Goal: Information Seeking & Learning: Compare options

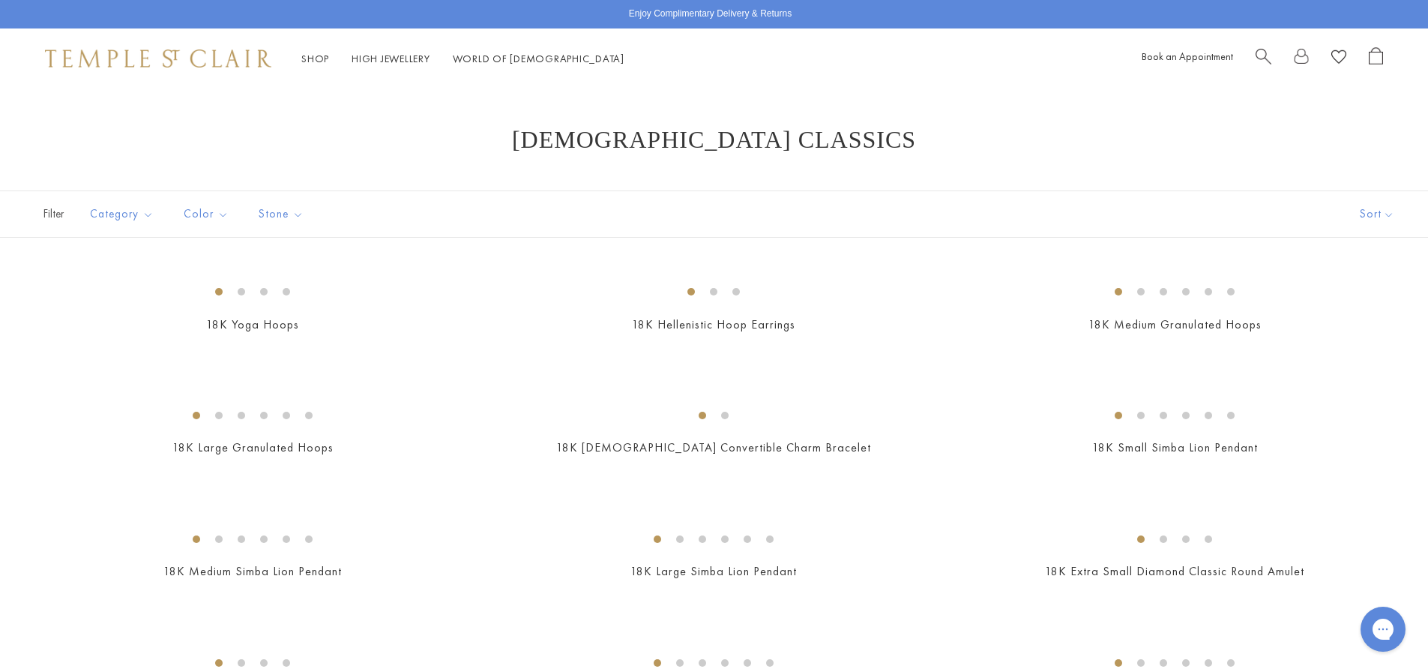
click at [1258, 61] on span "Search" at bounding box center [1264, 55] width 16 height 16
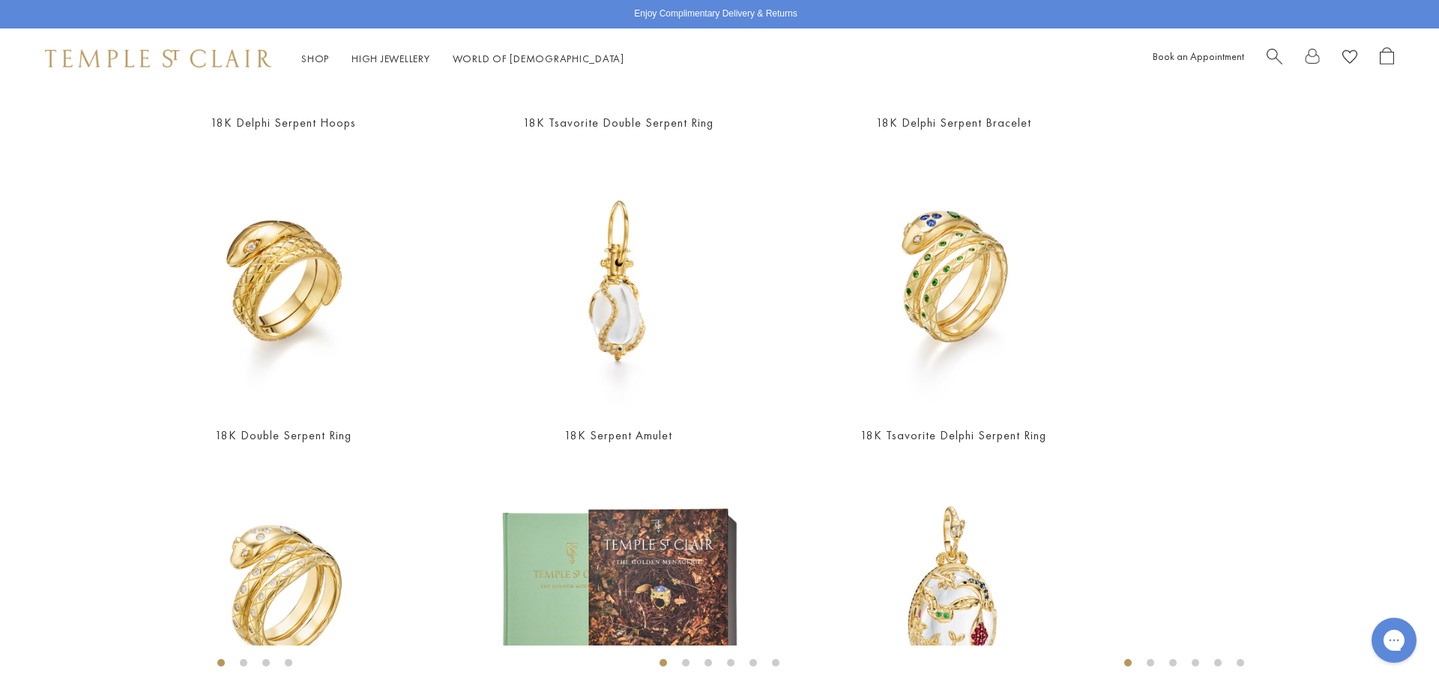
scroll to position [358, 0]
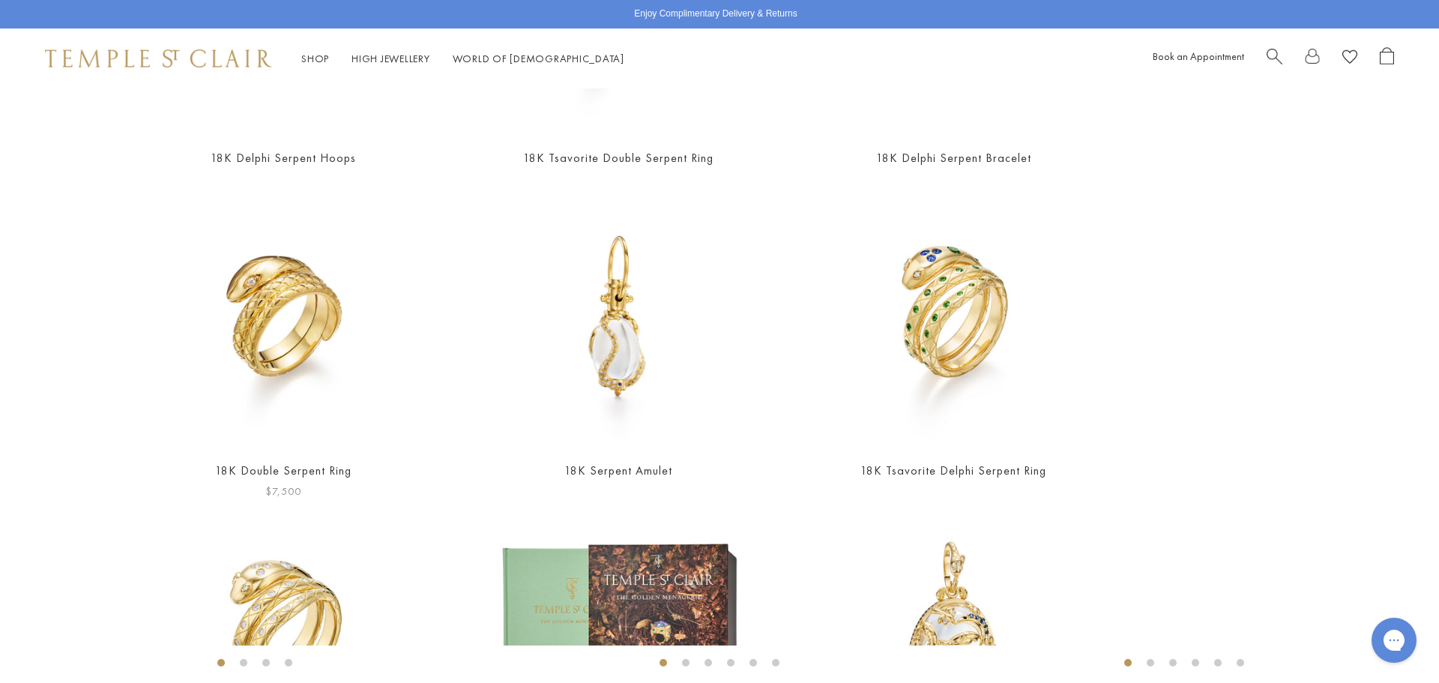
type input "*******"
click at [275, 352] on img at bounding box center [283, 317] width 260 height 260
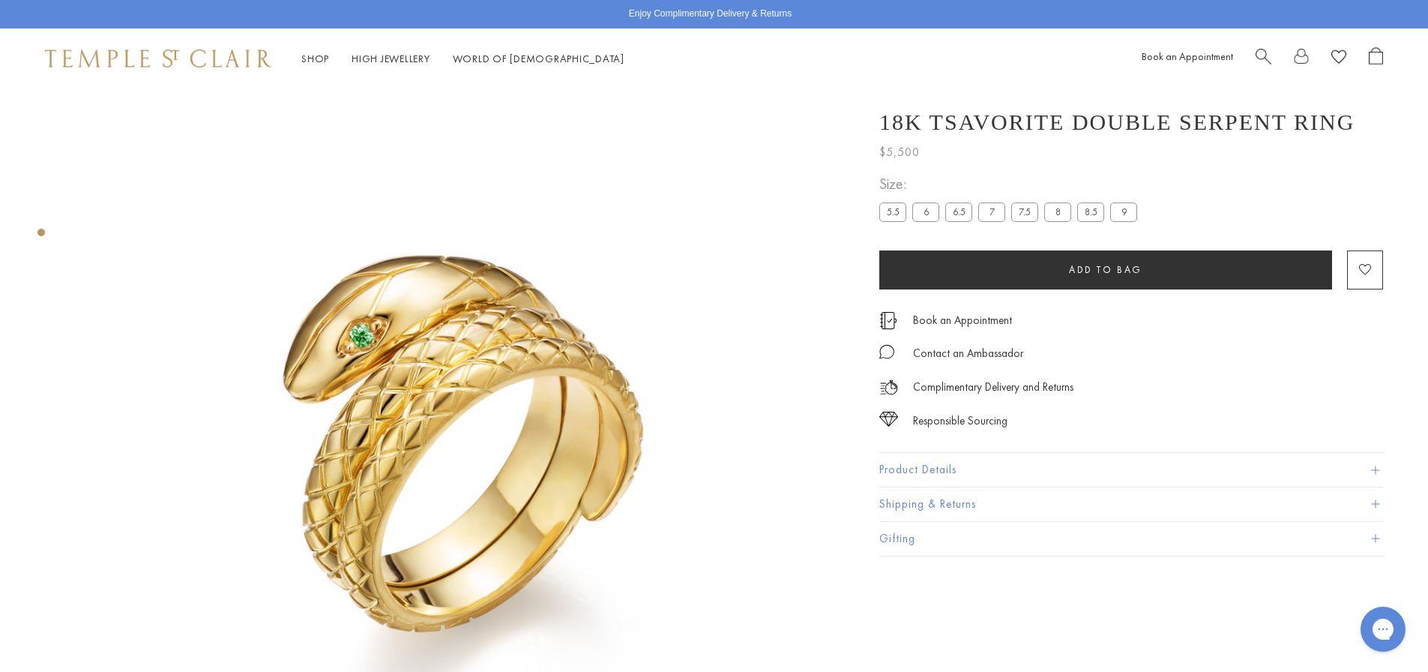
click at [1263, 52] on span "Search" at bounding box center [1264, 55] width 16 height 16
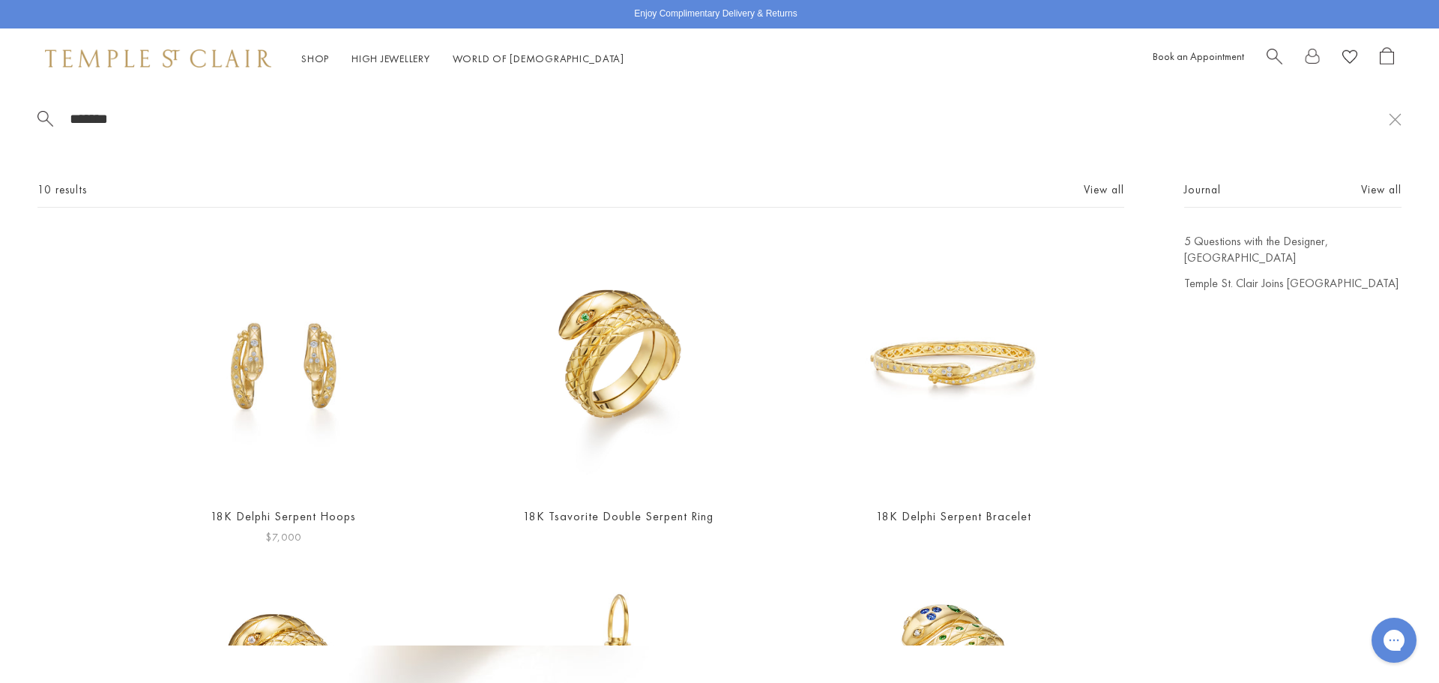
type input "*******"
click at [267, 357] on img at bounding box center [283, 363] width 260 height 260
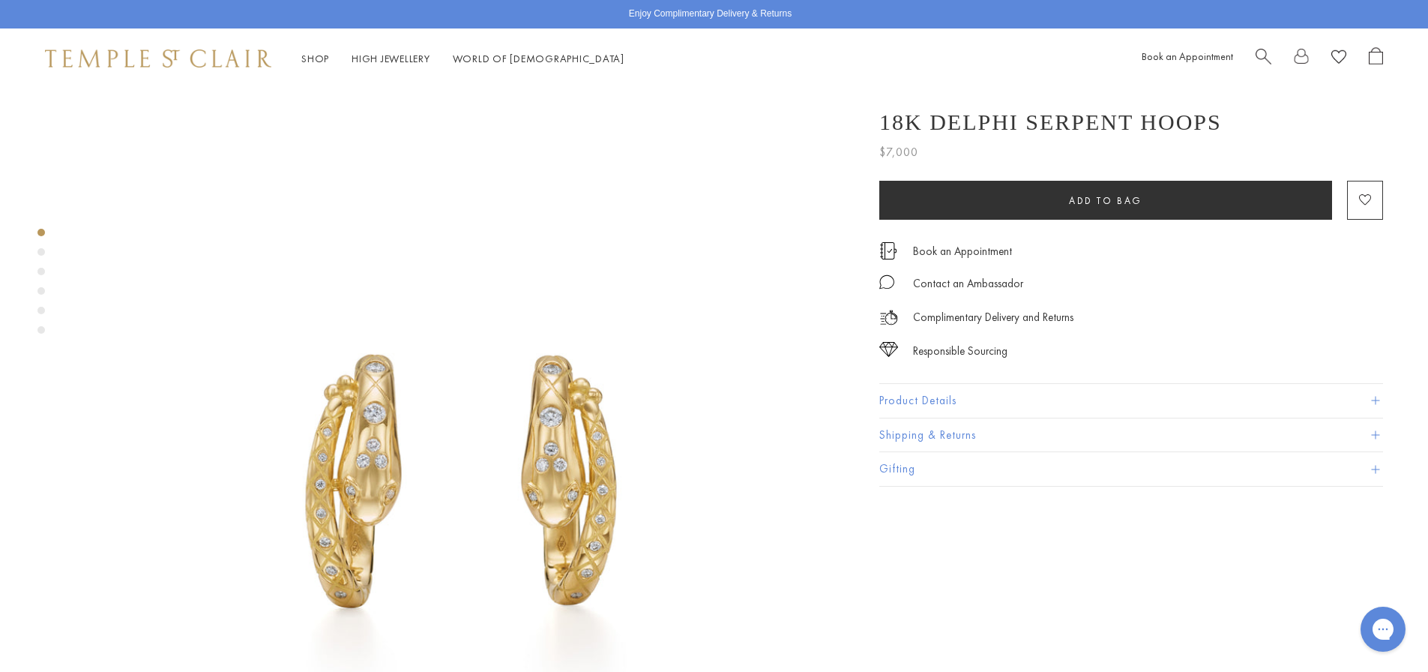
click at [40, 253] on div "Product gallery navigation" at bounding box center [40, 251] width 7 height 7
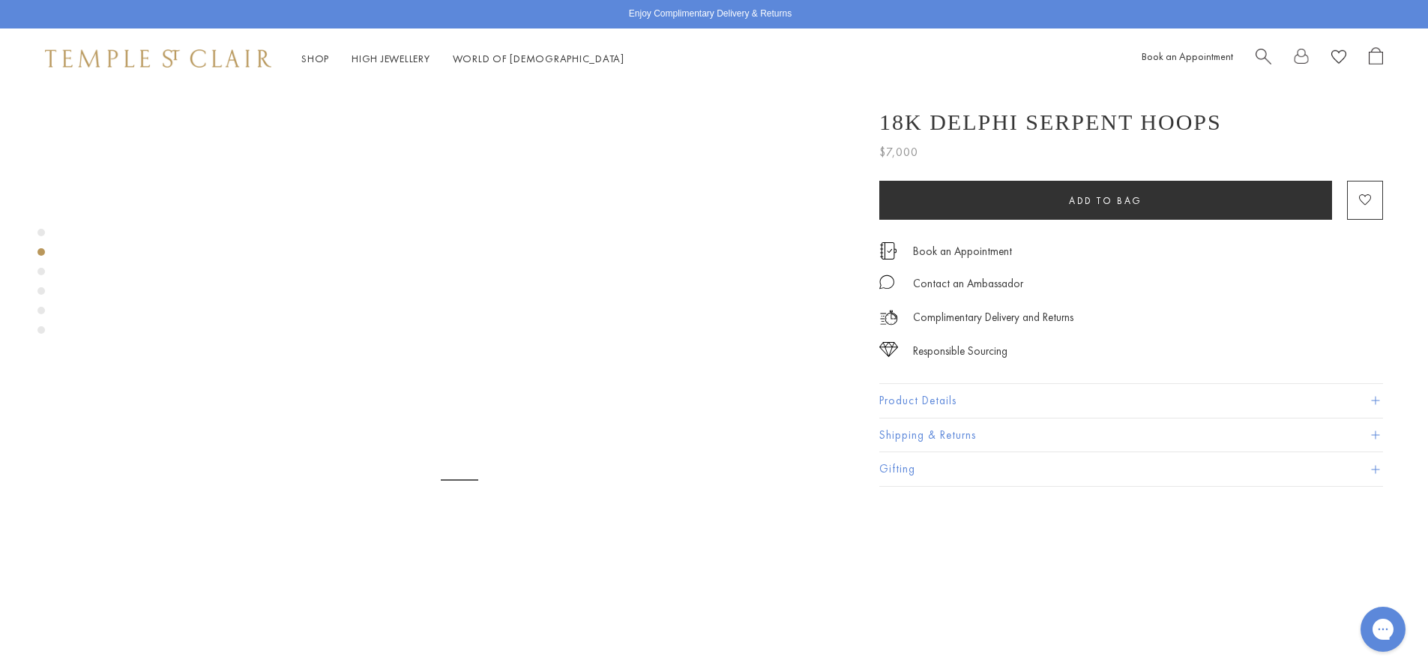
scroll to position [797, 0]
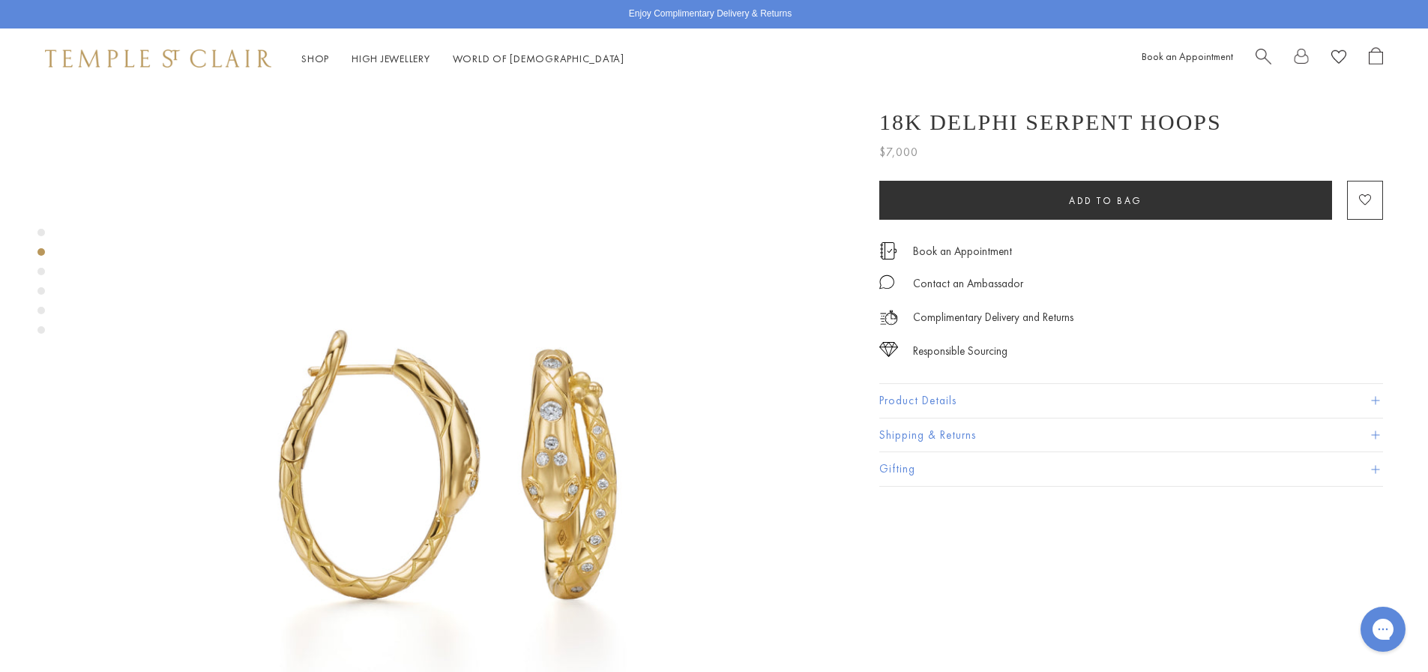
click at [37, 274] on div "Product gallery navigation" at bounding box center [40, 285] width 7 height 121
click at [43, 274] on div "Product gallery navigation" at bounding box center [40, 271] width 7 height 7
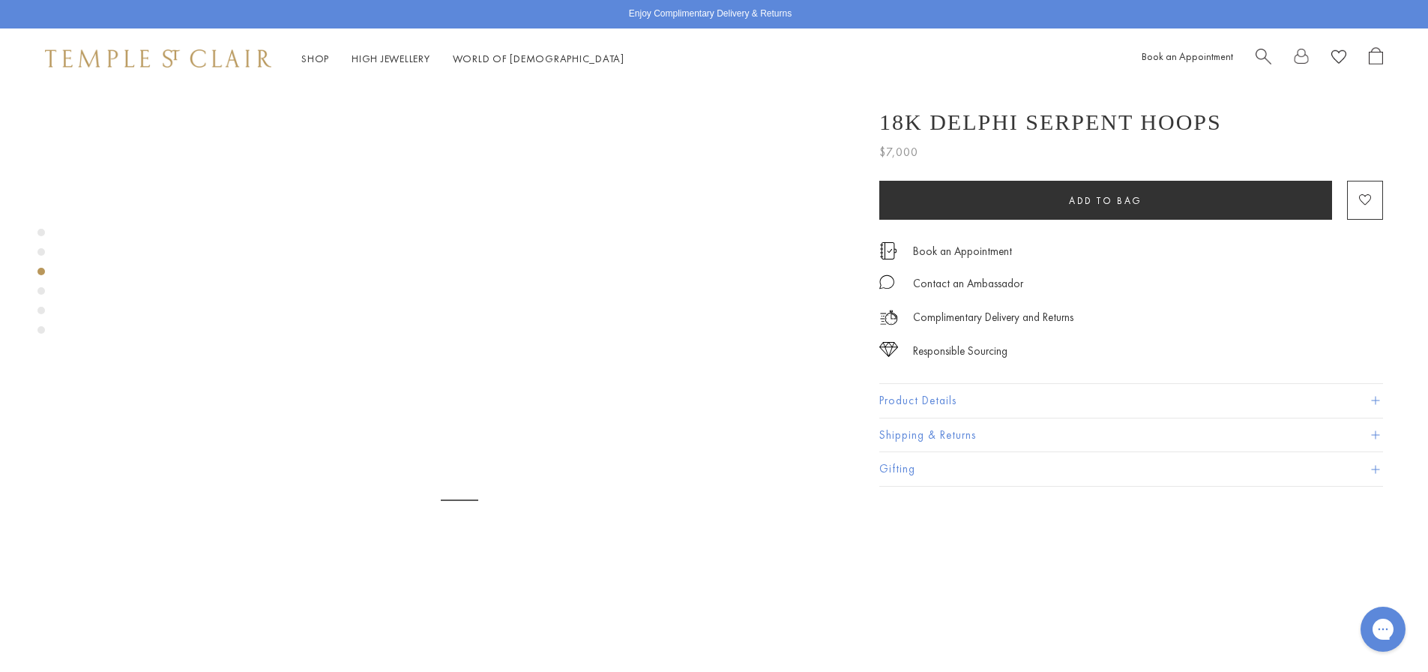
scroll to position [1565, 0]
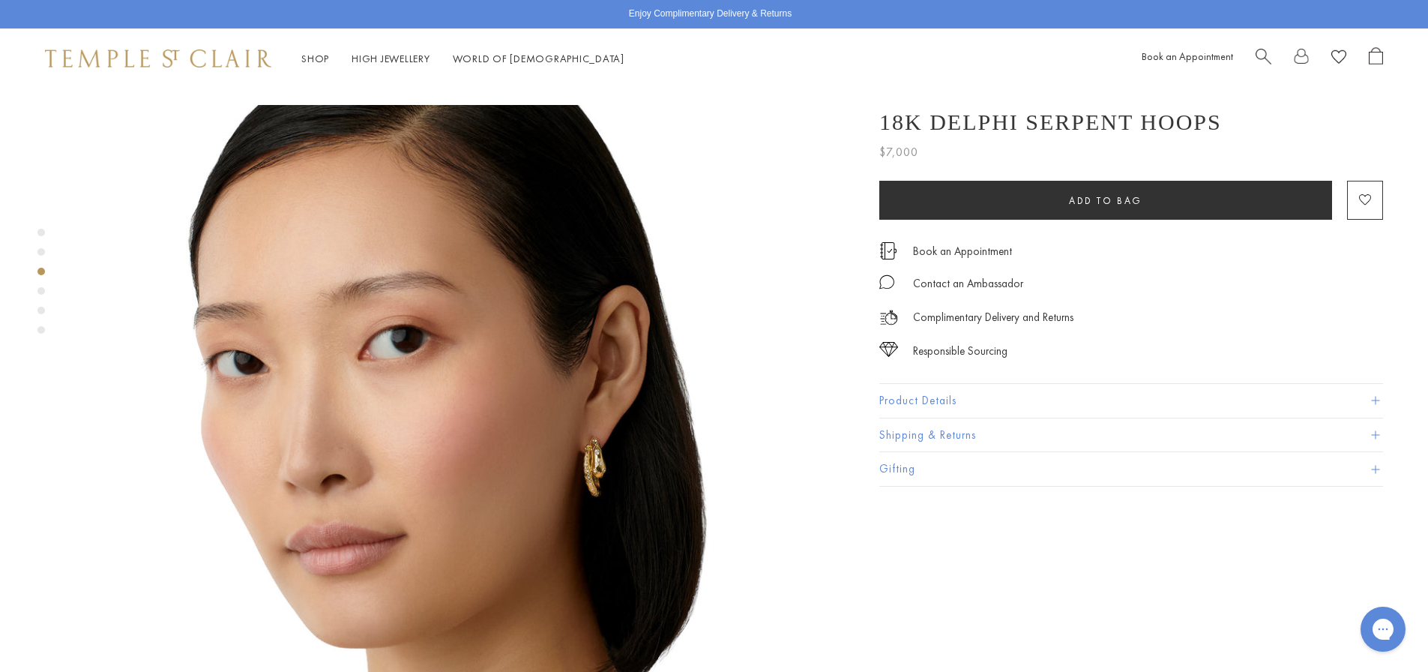
click at [582, 412] on img at bounding box center [459, 489] width 768 height 768
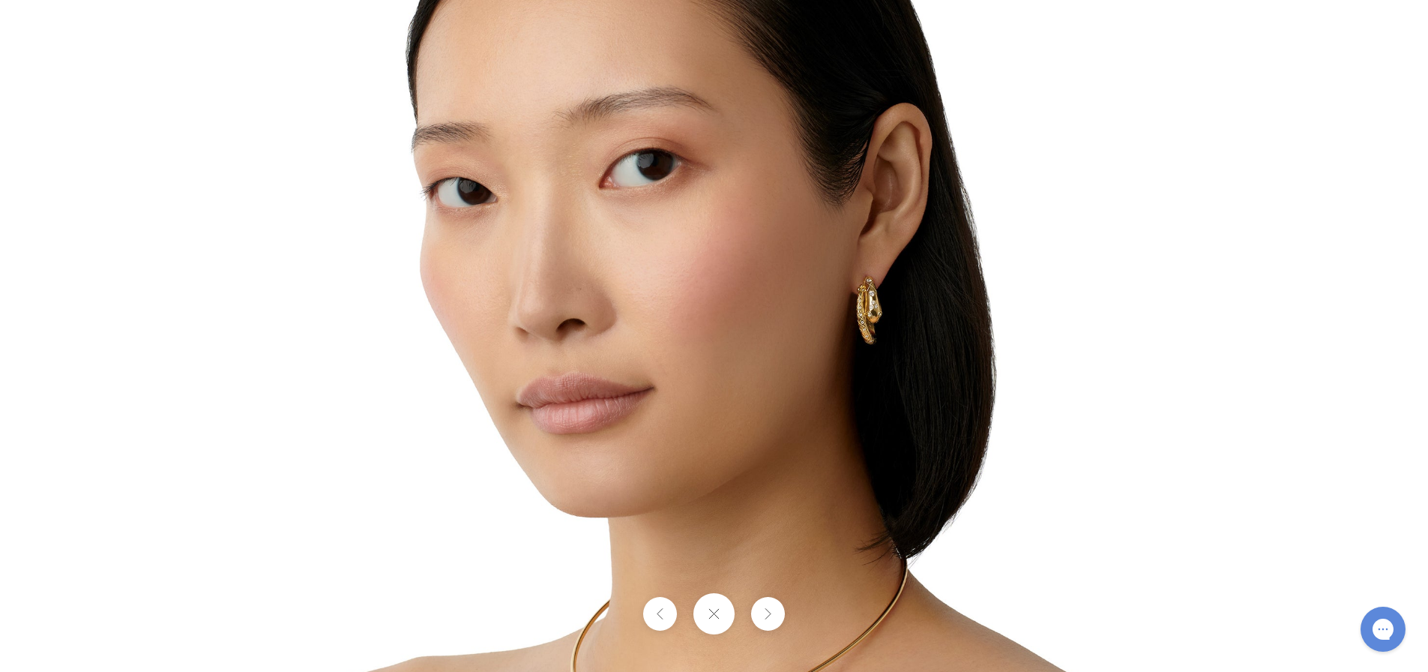
click at [871, 321] on img at bounding box center [714, 335] width 877 height 877
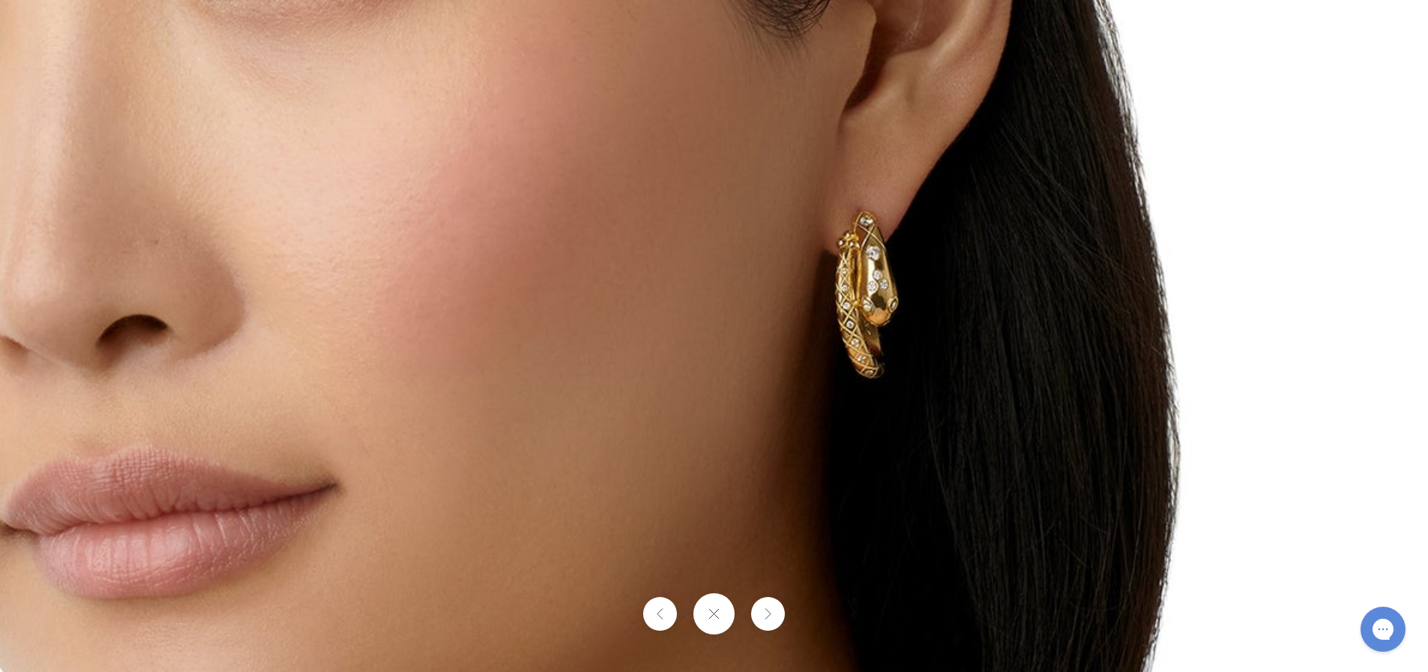
click at [777, 615] on button at bounding box center [768, 614] width 34 height 34
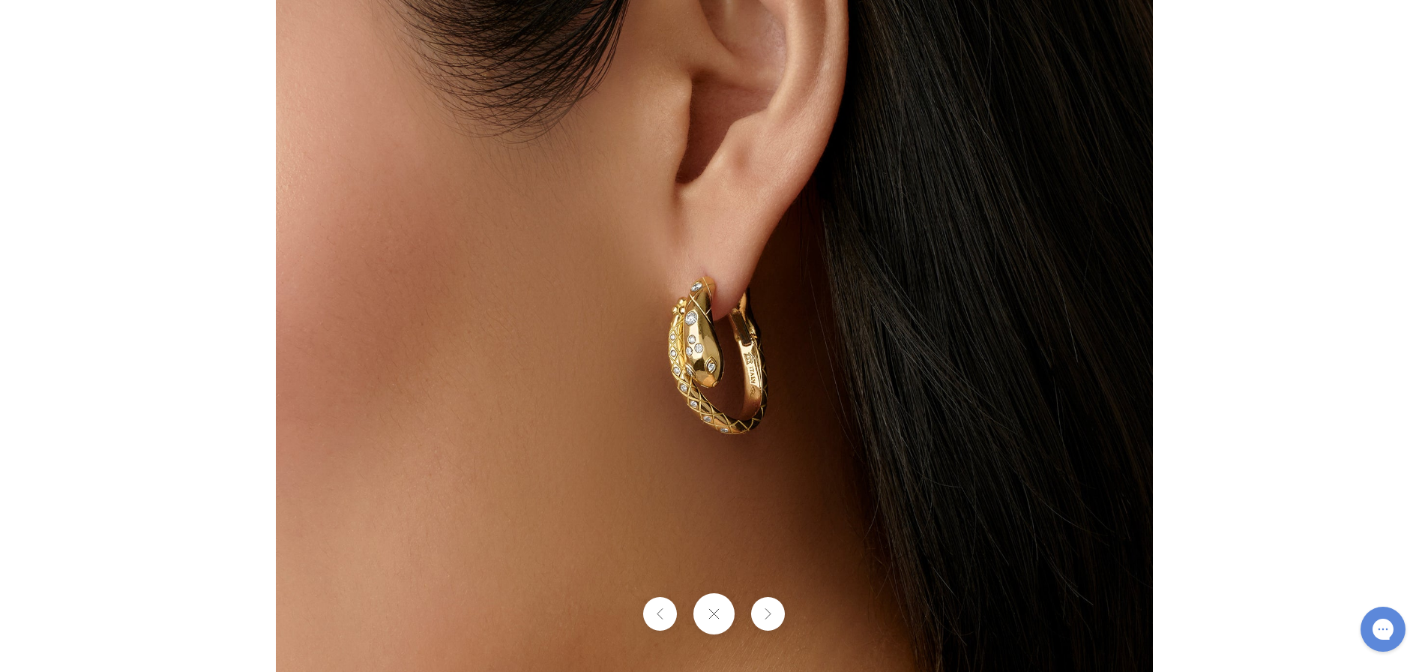
click at [777, 615] on button at bounding box center [768, 614] width 34 height 34
